Goal: Transaction & Acquisition: Download file/media

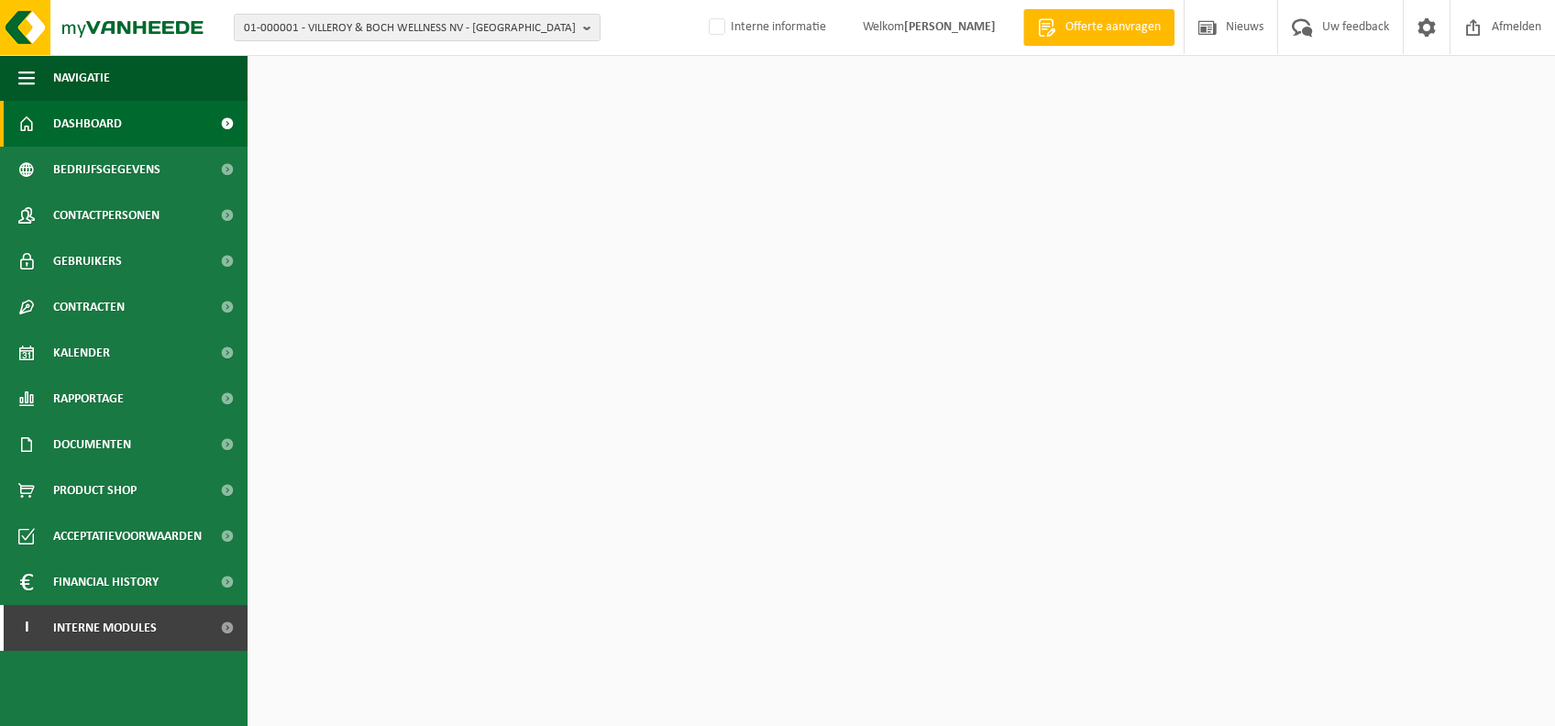
click at [494, 18] on span "01-000001 - VILLEROY & BOCH WELLNESS NV - ROESELARE" at bounding box center [410, 29] width 332 height 28
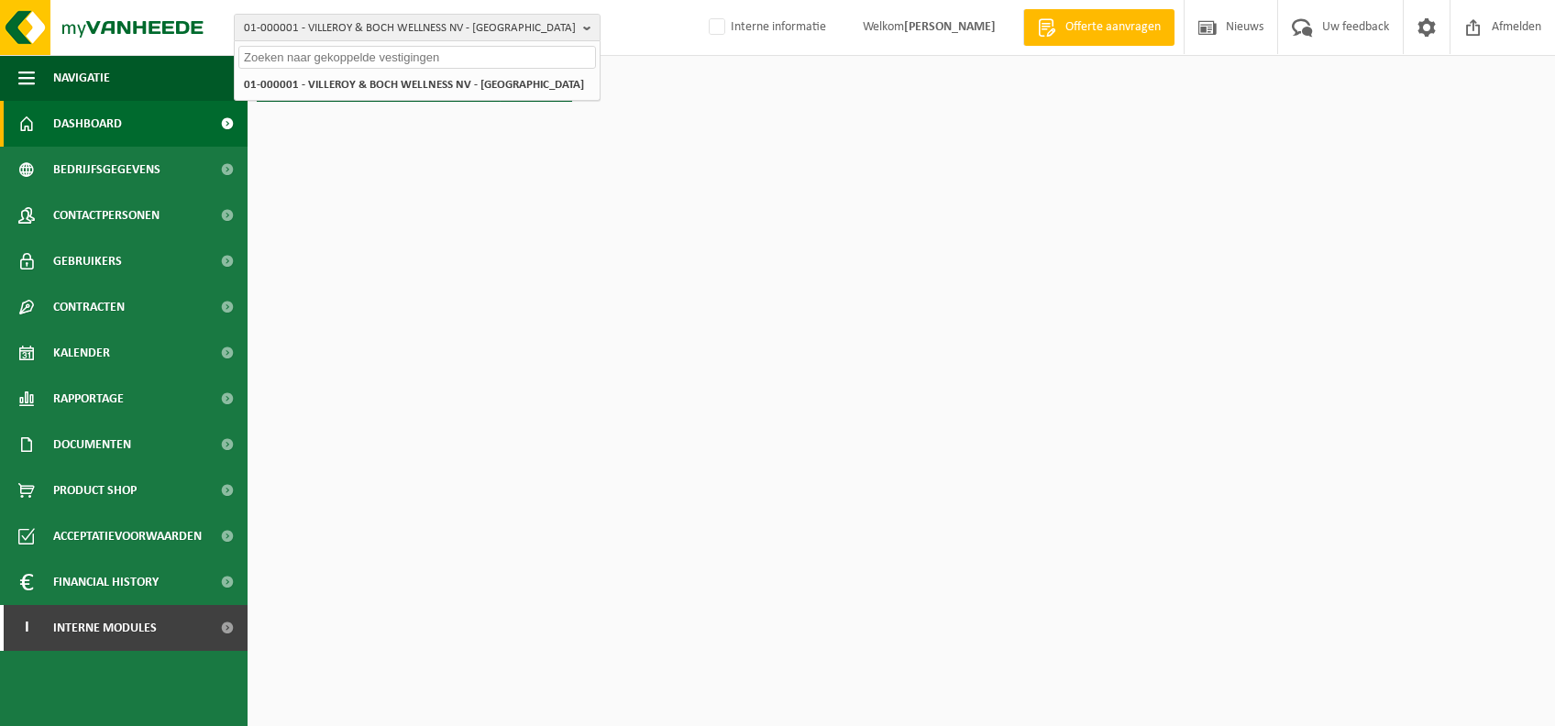
paste input "10-984268"
type input "10-984268"
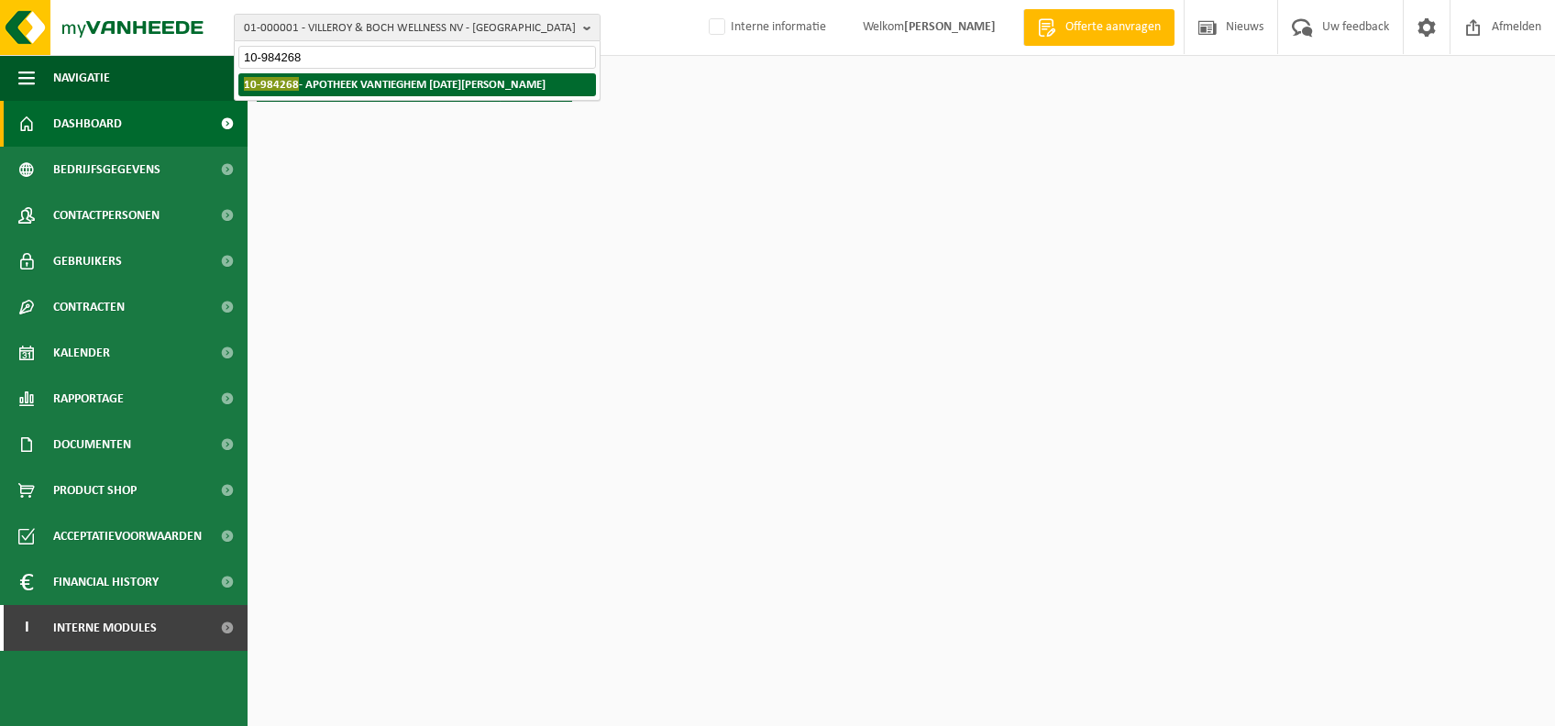
click at [392, 84] on strong "10-984268 - APOTHEEK VANTIEGHEM TOUSSAINT - MOEN" at bounding box center [395, 84] width 302 height 14
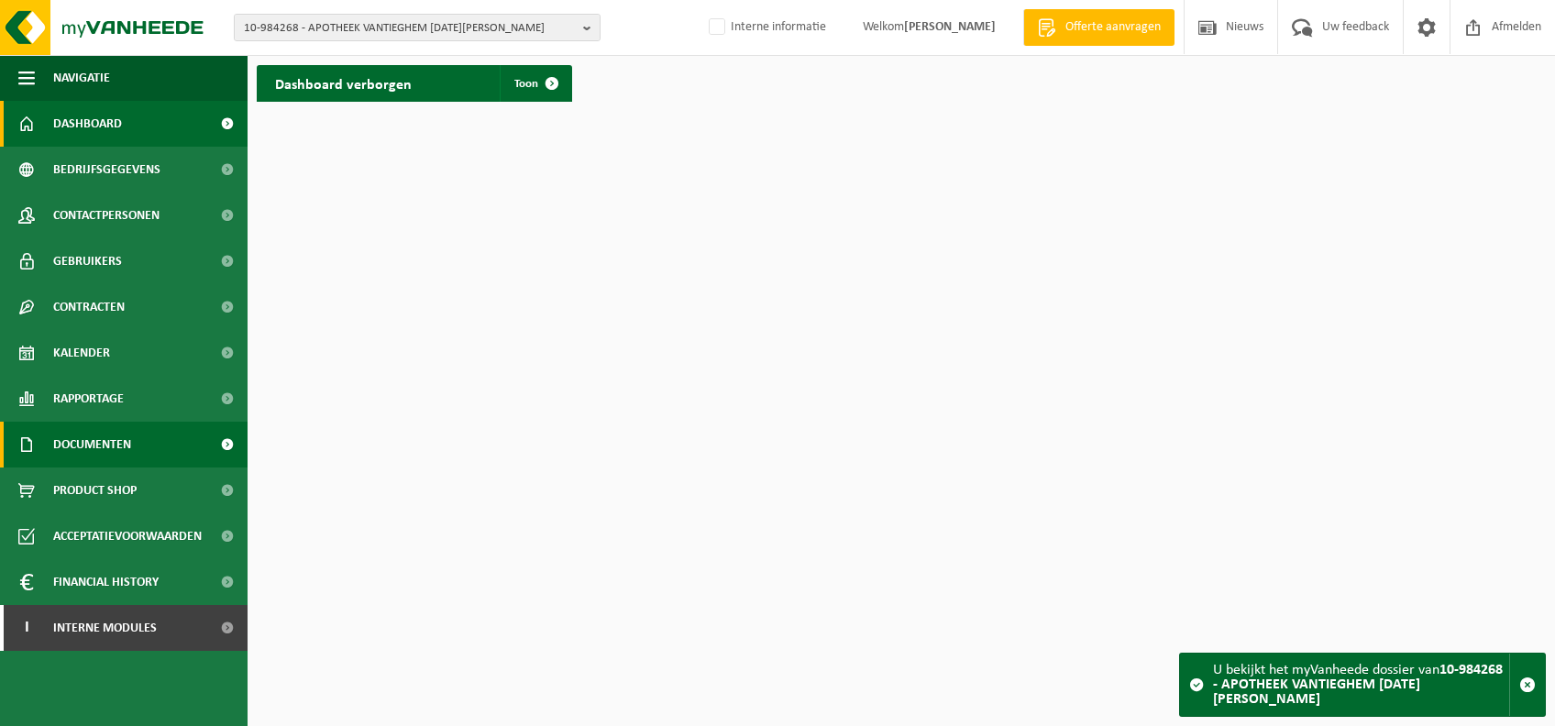
click at [161, 432] on link "Documenten" at bounding box center [124, 445] width 248 height 46
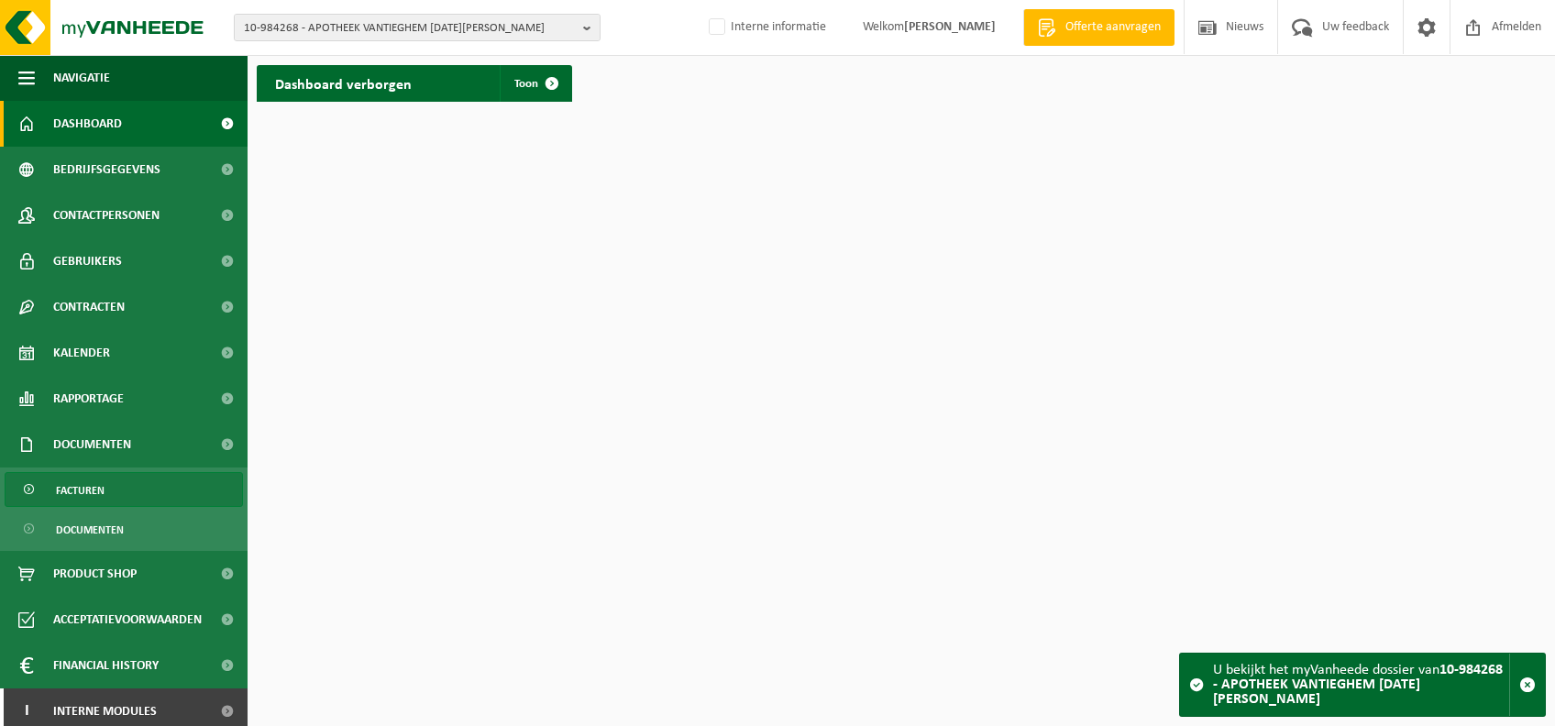
click at [110, 489] on link "Facturen" at bounding box center [124, 489] width 238 height 35
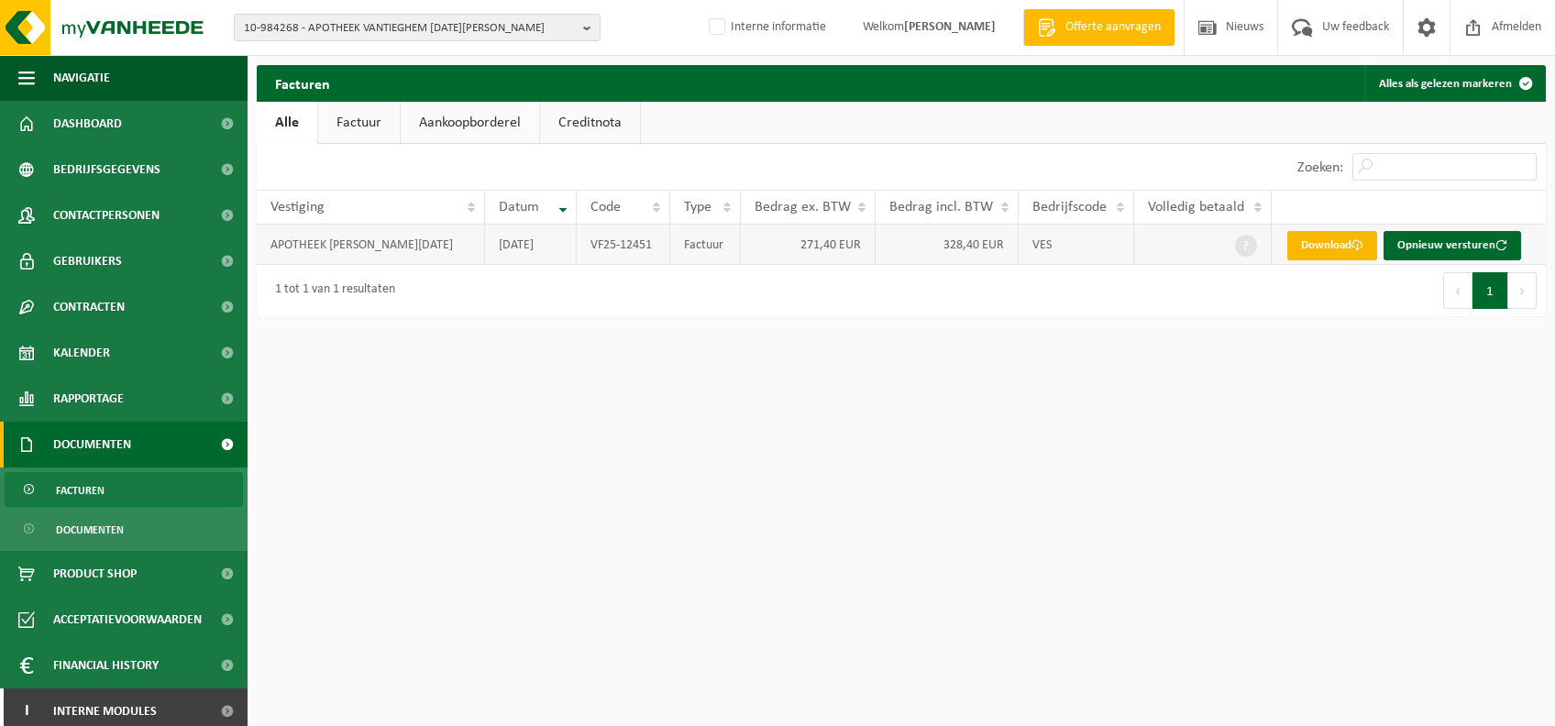
click at [1328, 243] on link "Download" at bounding box center [1332, 245] width 90 height 29
